Goal: Navigation & Orientation: Find specific page/section

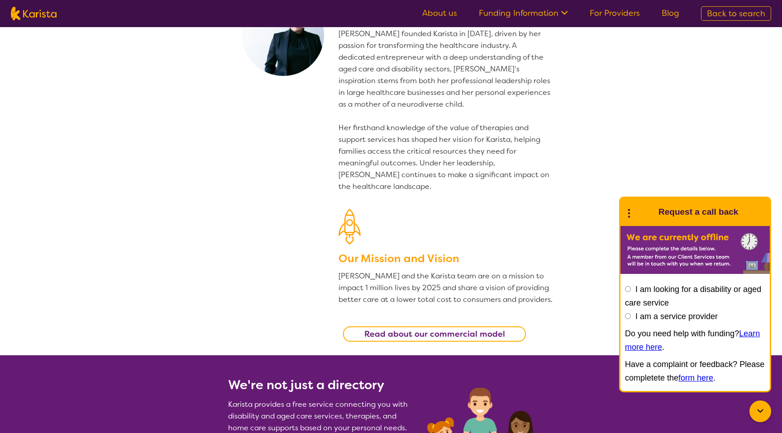
scroll to position [68, 0]
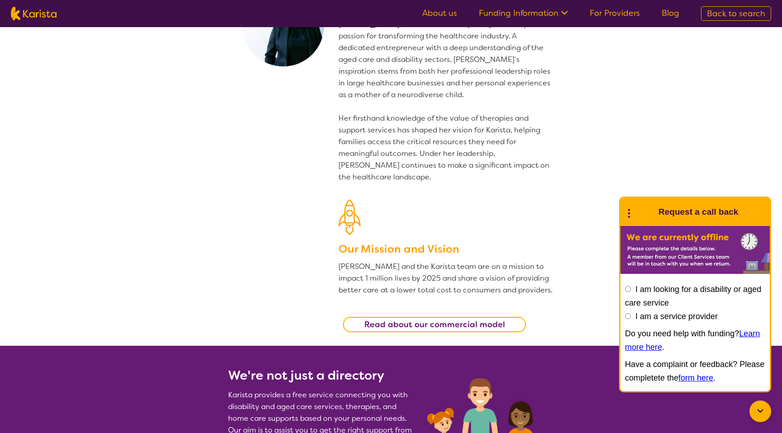
click at [457, 8] on link "About us" at bounding box center [439, 13] width 35 height 11
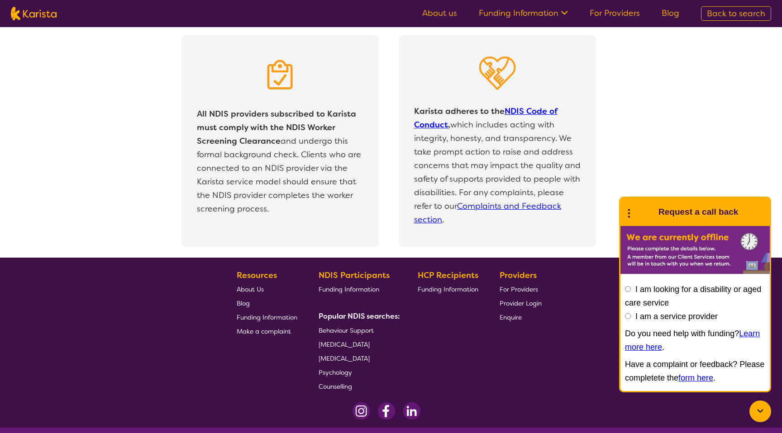
scroll to position [1870, 0]
